Goal: Transaction & Acquisition: Subscribe to service/newsletter

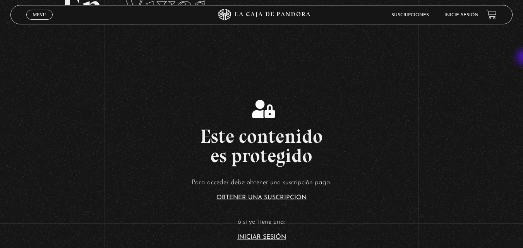
scroll to position [113, 0]
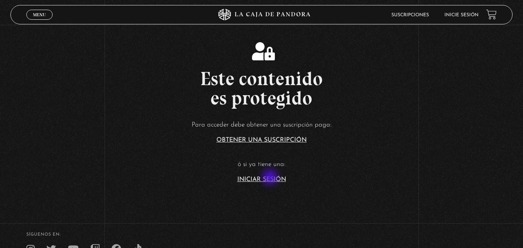
click at [271, 178] on link "Iniciar Sesión" at bounding box center [262, 180] width 49 height 6
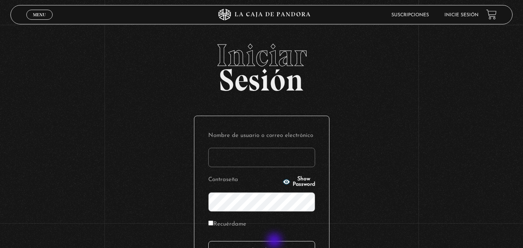
type input "carlomena"
click at [275, 242] on input "Acceder" at bounding box center [261, 250] width 107 height 19
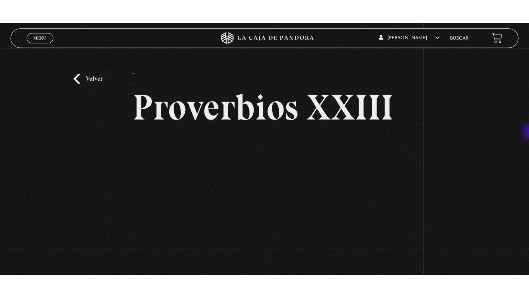
scroll to position [75, 0]
